Goal: Connect with others: Connect with others

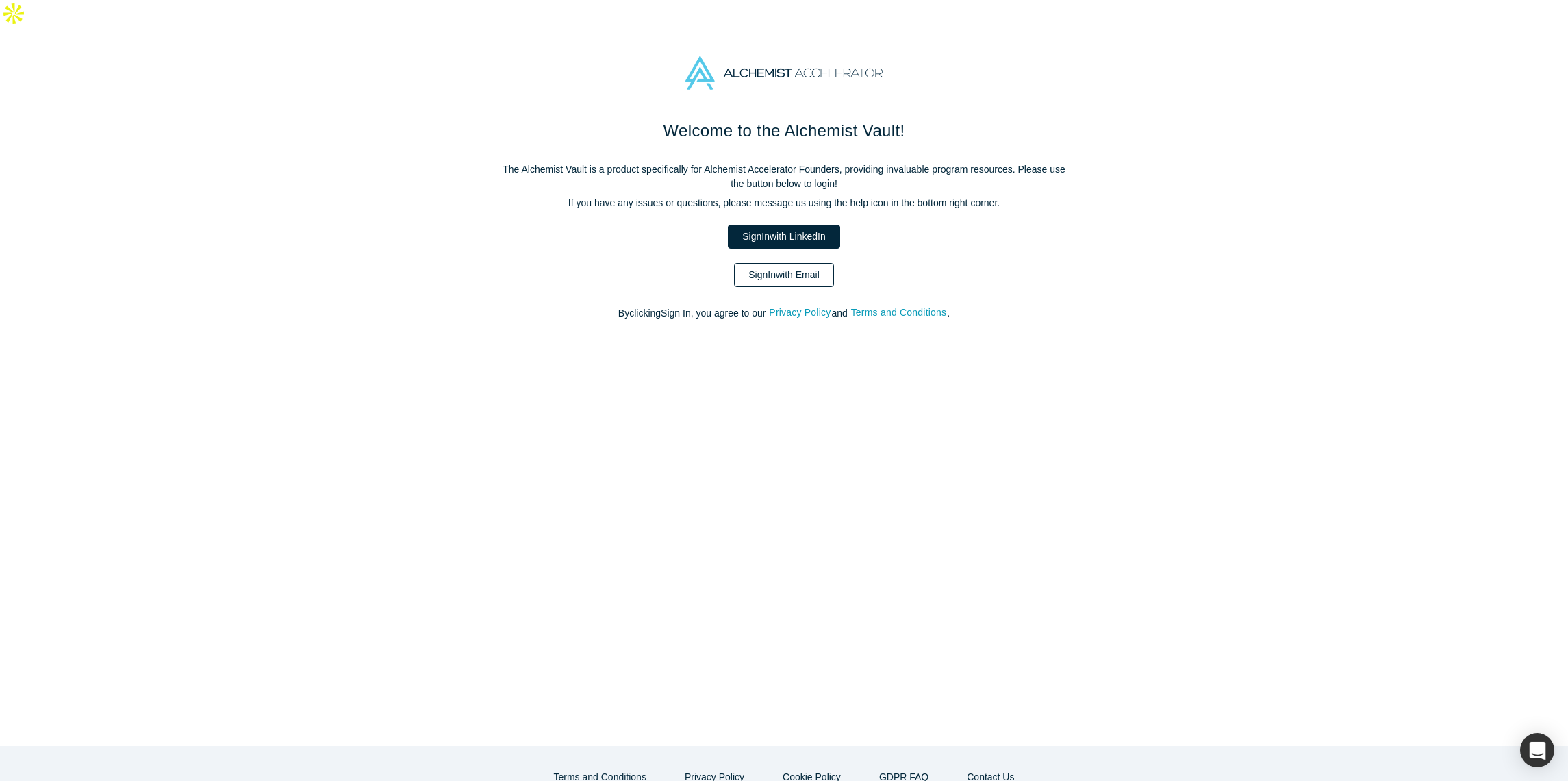
click at [777, 263] on link "Sign In with Email" at bounding box center [784, 275] width 100 height 24
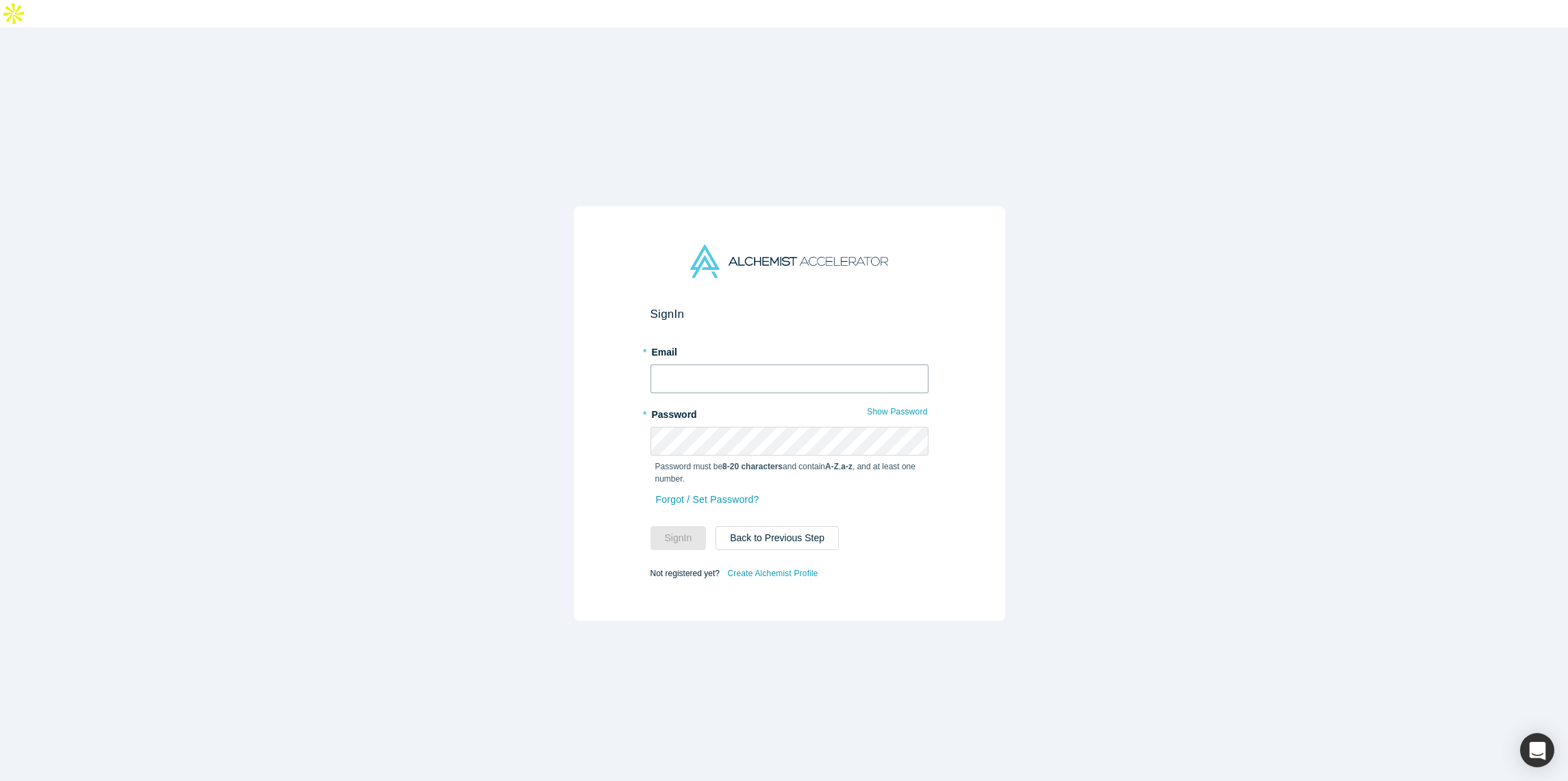
type input "[EMAIL_ADDRESS][PERSON_NAME][DOMAIN_NAME]"
click at [665, 526] on button "Sign In" at bounding box center [678, 538] width 56 height 24
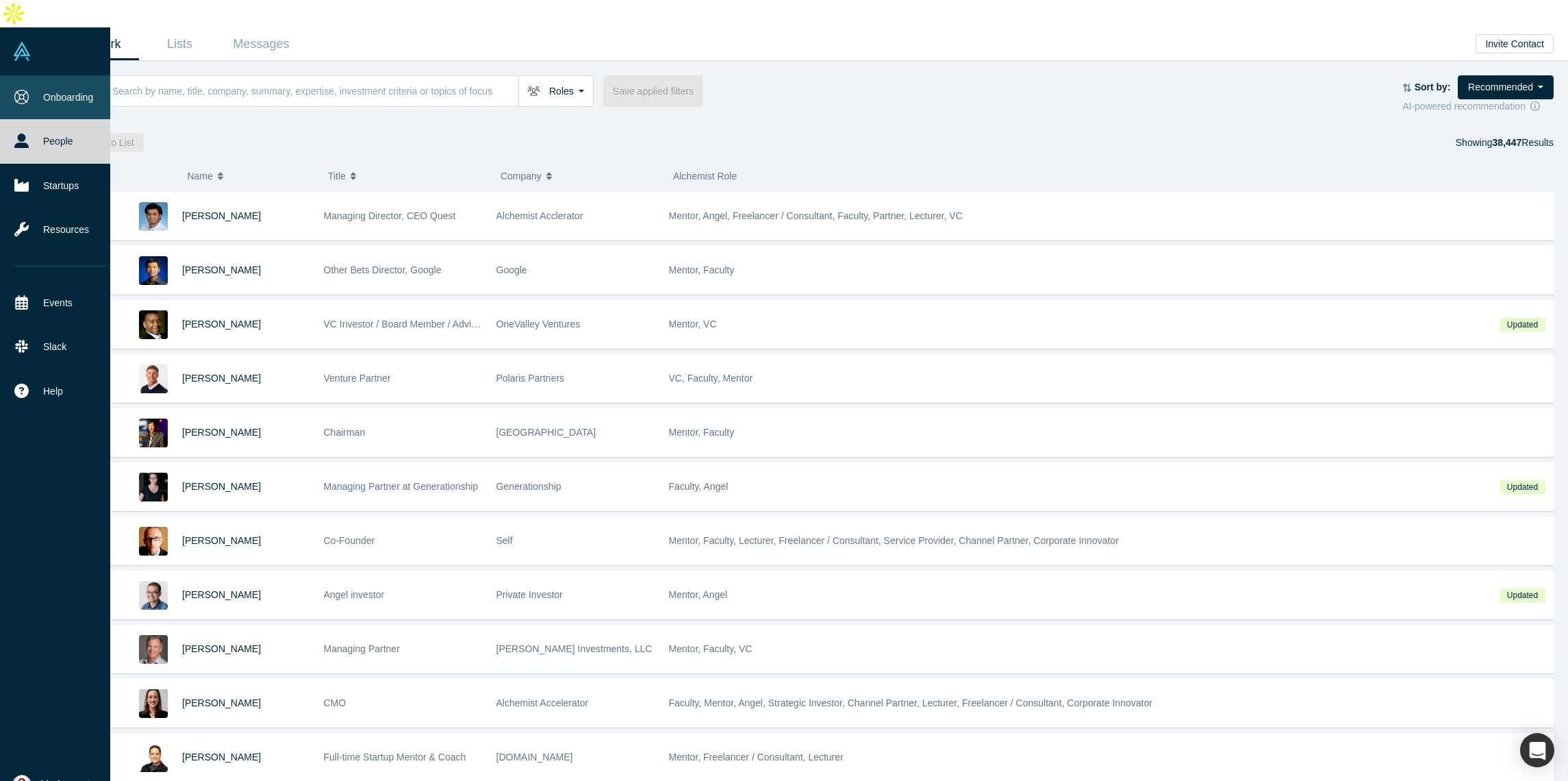
click at [49, 75] on link "Onboarding" at bounding box center [60, 97] width 120 height 44
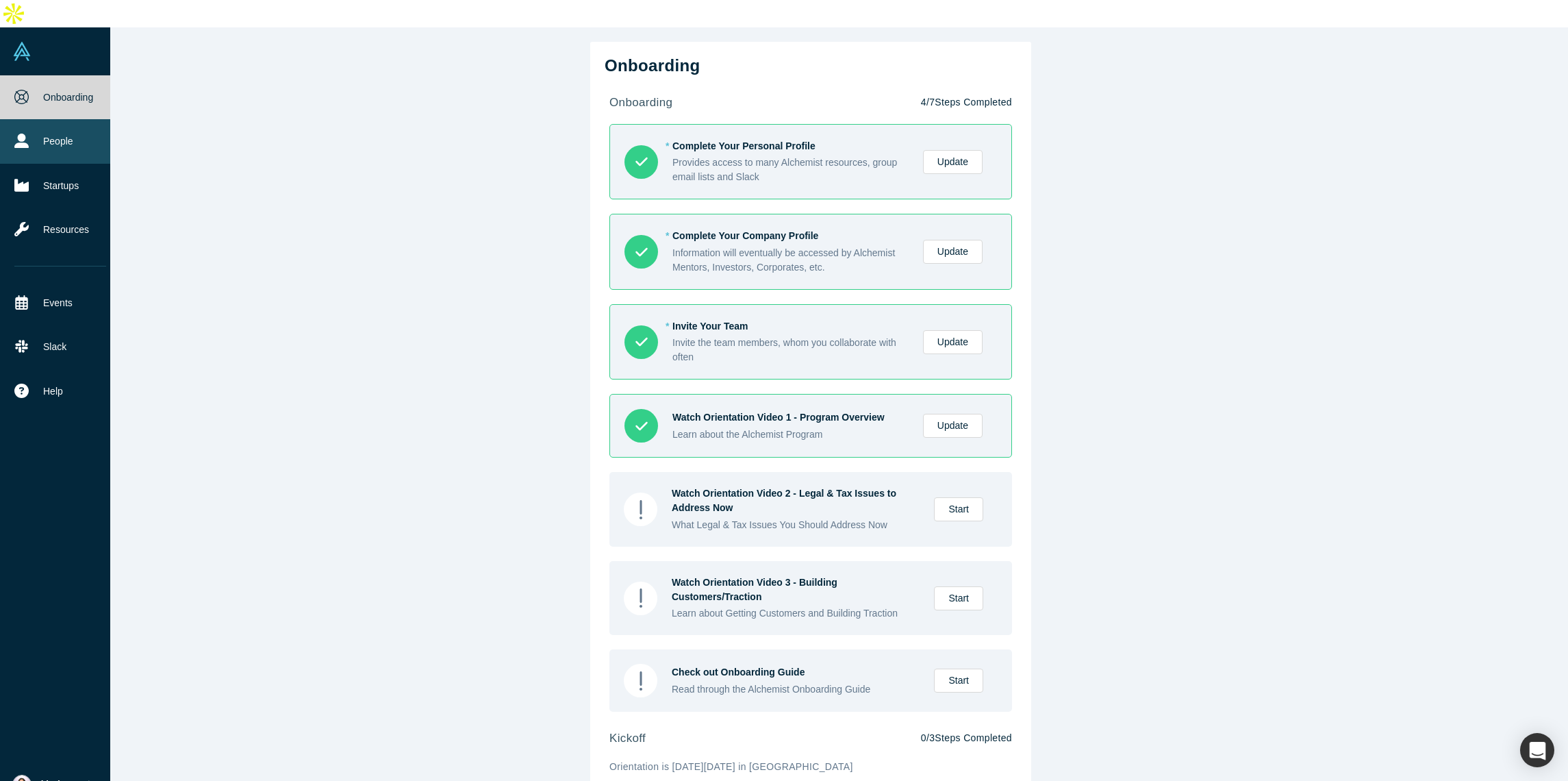
click at [22, 133] on icon at bounding box center [22, 140] width 15 height 15
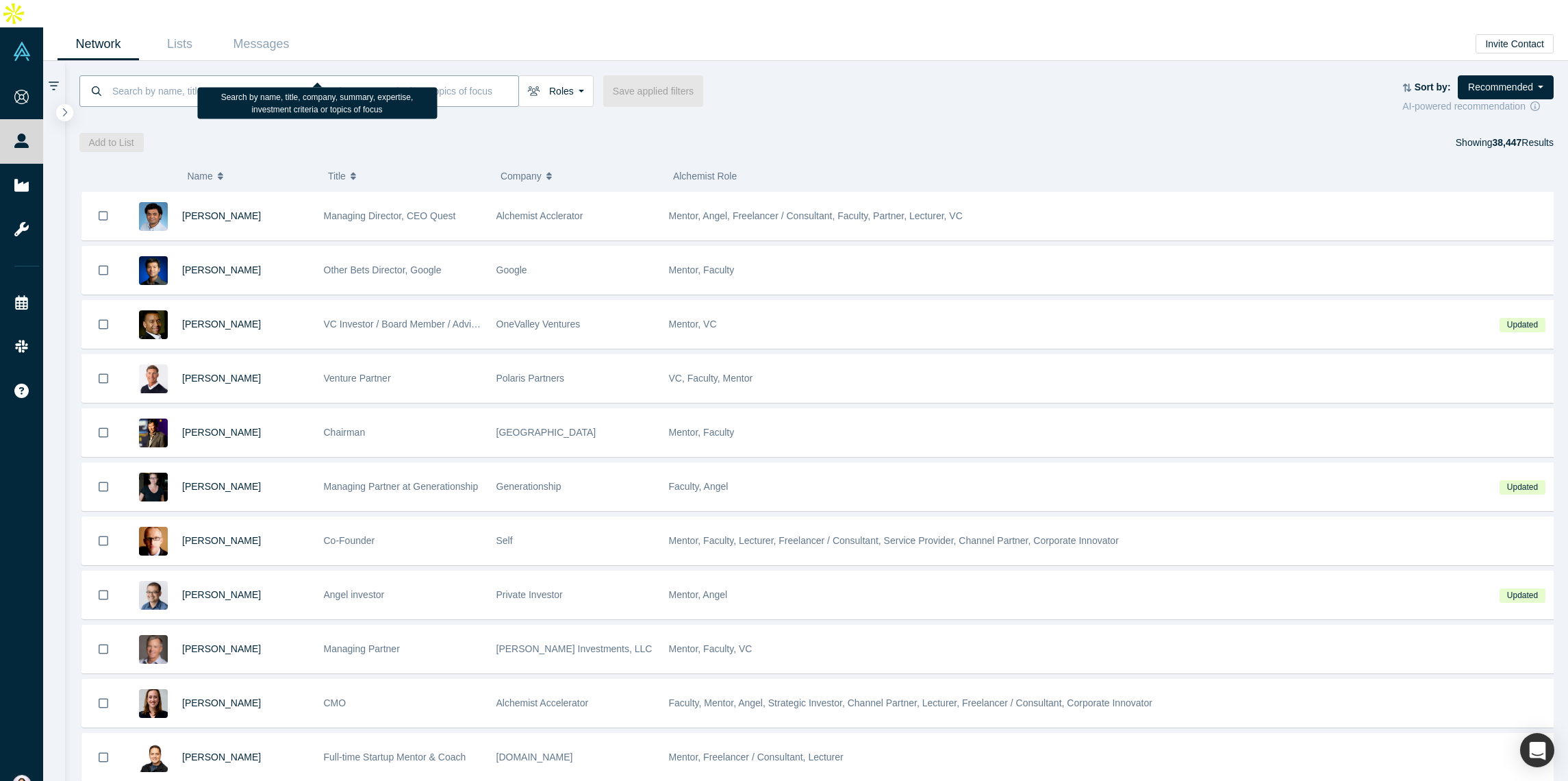
click at [157, 74] on input at bounding box center [314, 90] width 407 height 32
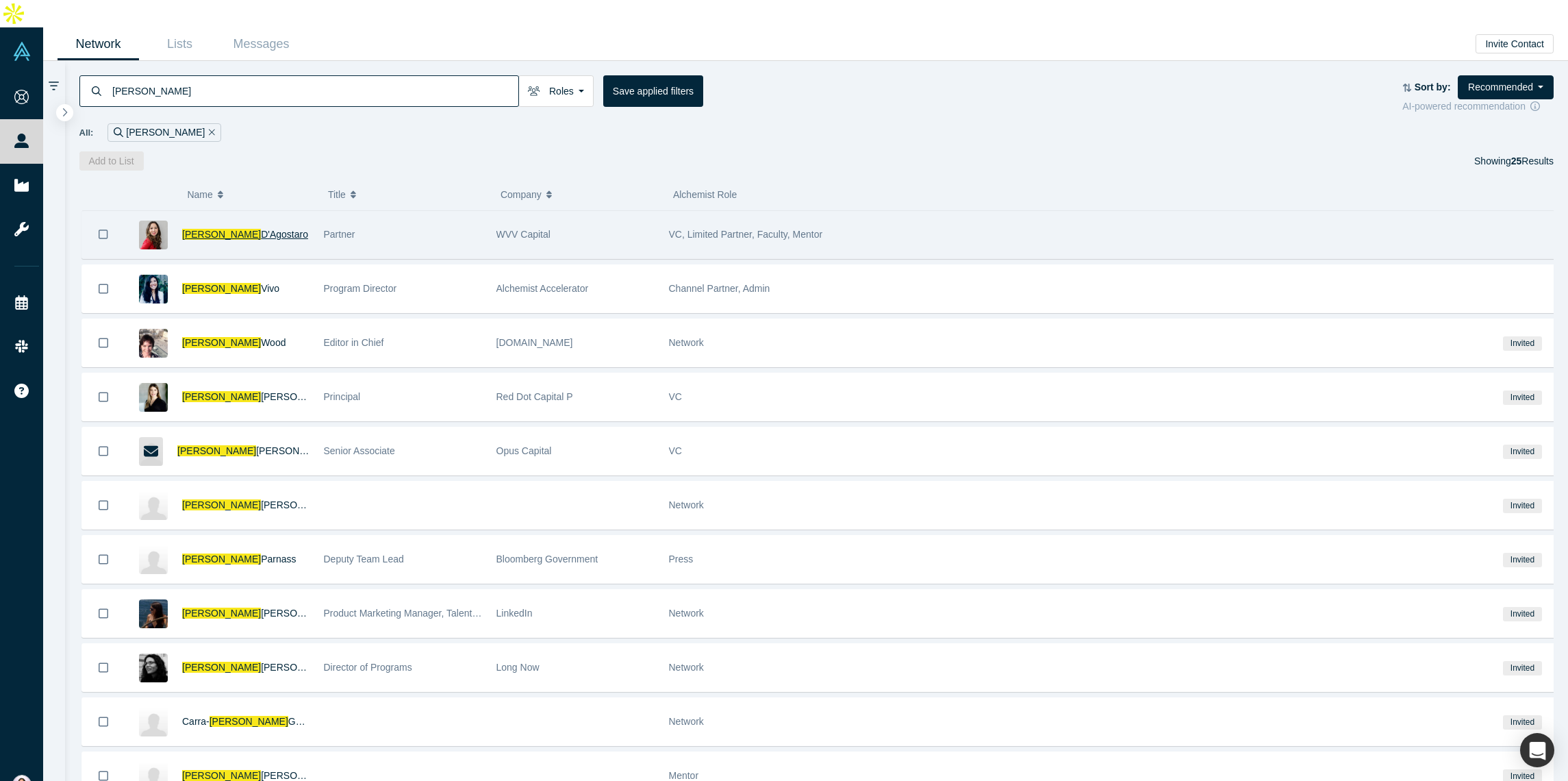
type input "[PERSON_NAME]"
click at [261, 228] on span "D'Agostaro" at bounding box center [285, 234] width 48 height 11
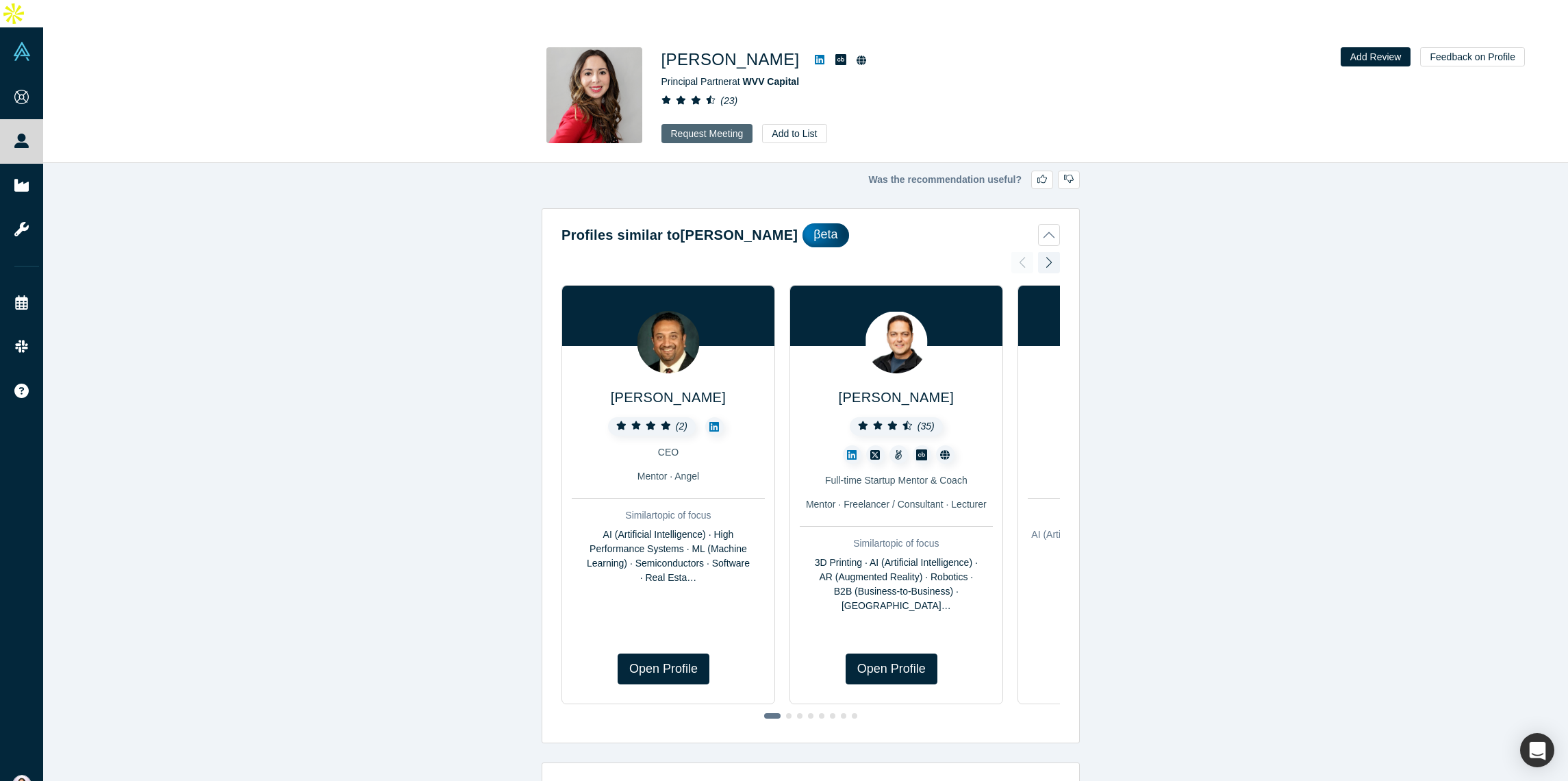
click at [708, 124] on button "Request Meeting" at bounding box center [707, 133] width 92 height 19
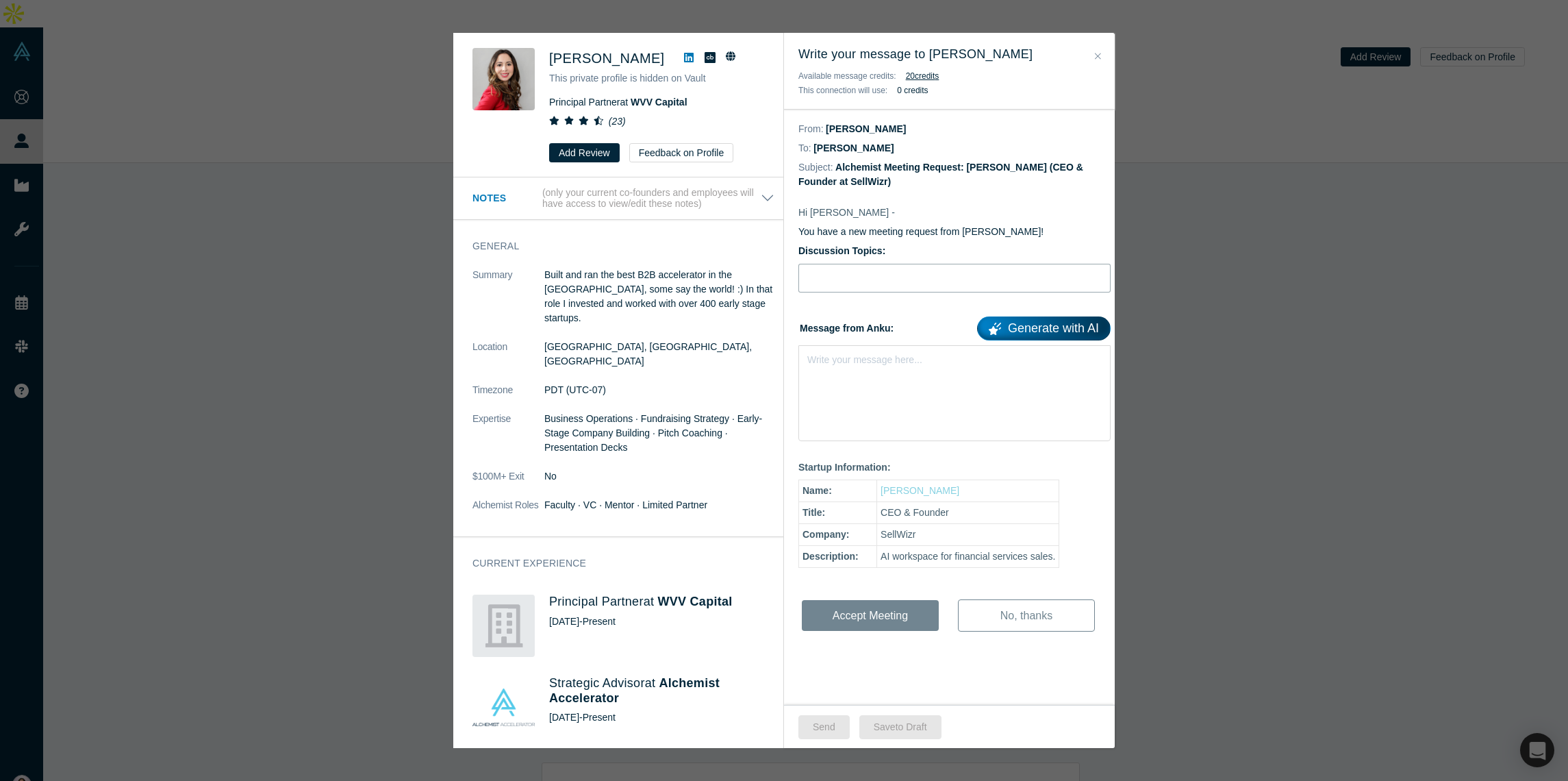
click at [825, 273] on input "Discussion Topics:" at bounding box center [954, 278] width 312 height 29
drag, startPoint x: 913, startPoint y: 278, endPoint x: 786, endPoint y: 272, distance: 127.1
click at [786, 272] on div "Hi [PERSON_NAME] - You have a new meeting request from [PERSON_NAME]! Discussio…" at bounding box center [955, 430] width 341 height 477
type input "Introduction"
click at [852, 367] on div "Write your message here..." at bounding box center [864, 360] width 115 height 15
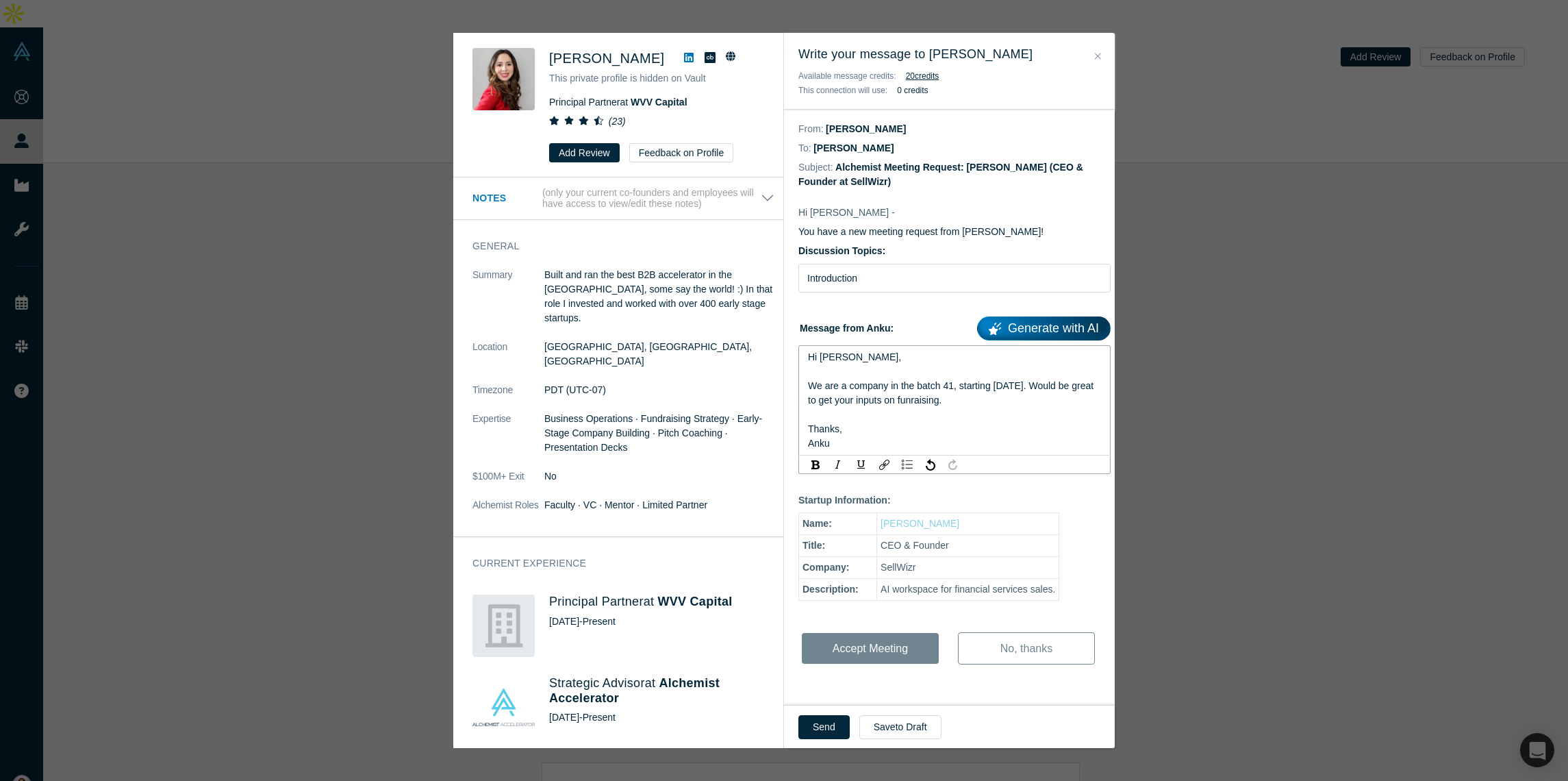
click at [938, 400] on span "We are a company in the batch 41, starting [DATE]. Would be great to get your i…" at bounding box center [951, 392] width 288 height 25
click at [970, 413] on div "rdw-editor" at bounding box center [955, 414] width 294 height 15
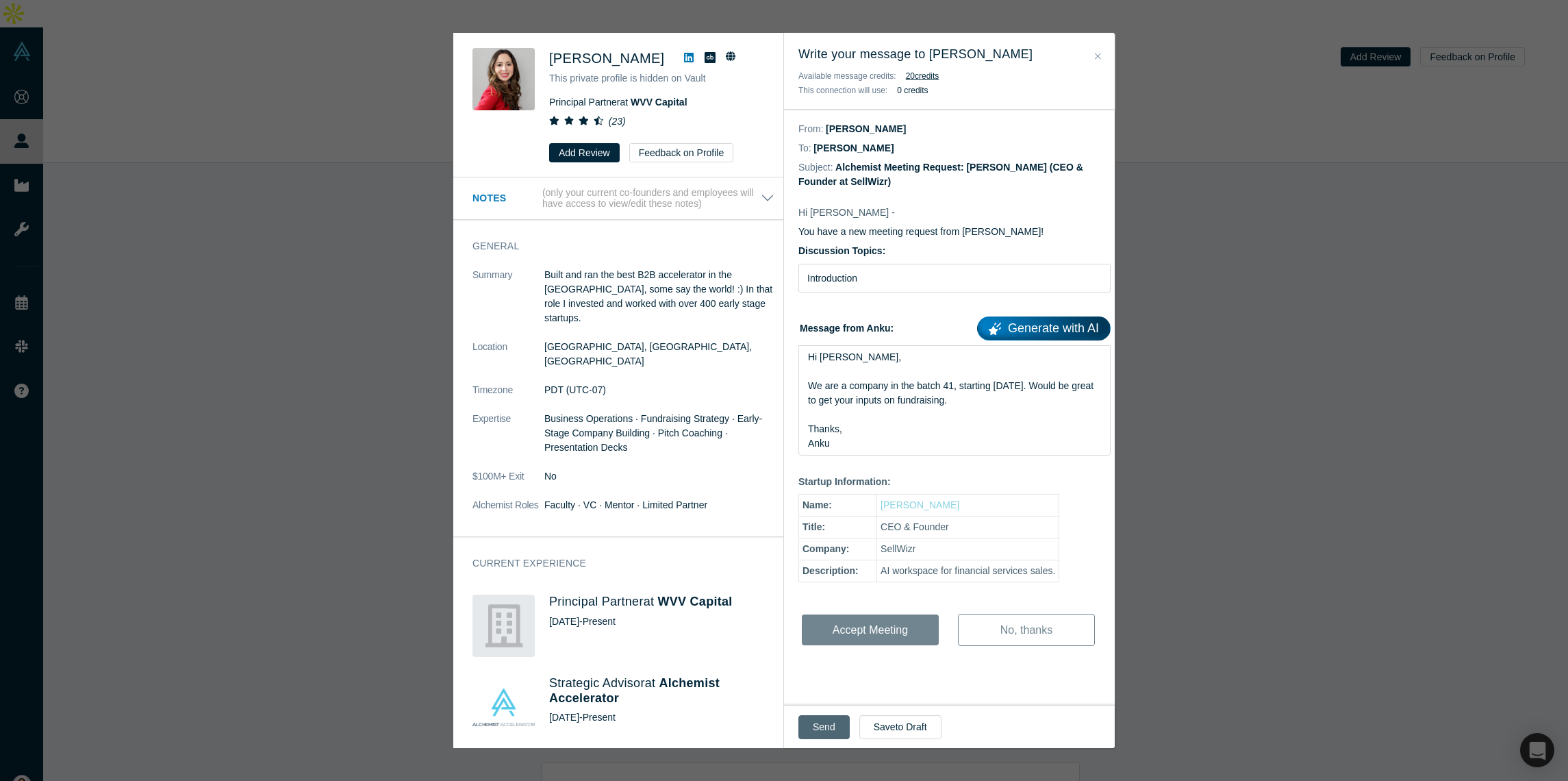
click at [820, 724] on button "Send" at bounding box center [823, 727] width 51 height 24
